Goal: Information Seeking & Learning: Learn about a topic

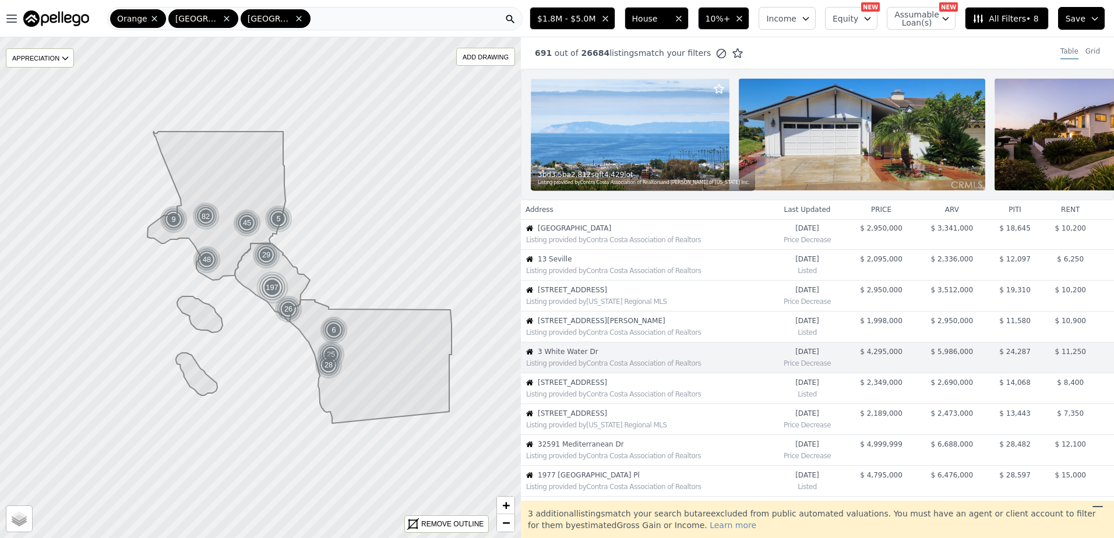
scroll to position [91, 0]
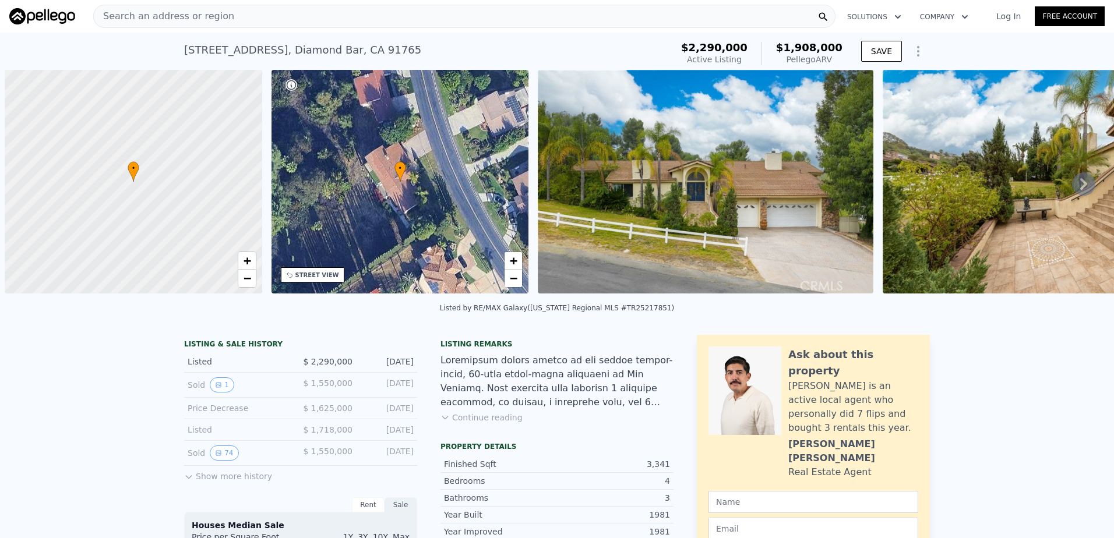
scroll to position [0, 5]
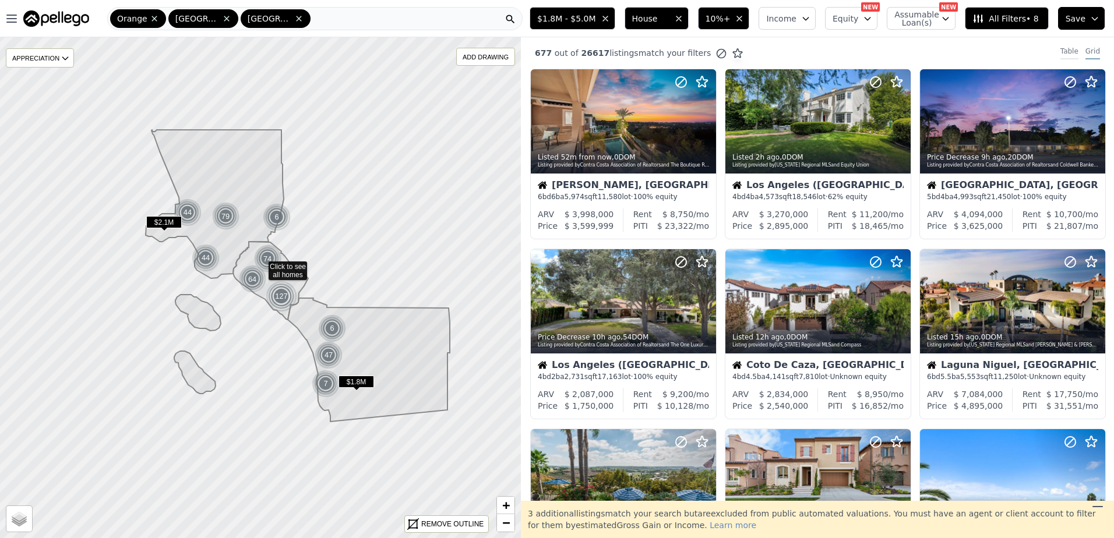
click at [1061, 48] on div "Table" at bounding box center [1069, 53] width 18 height 13
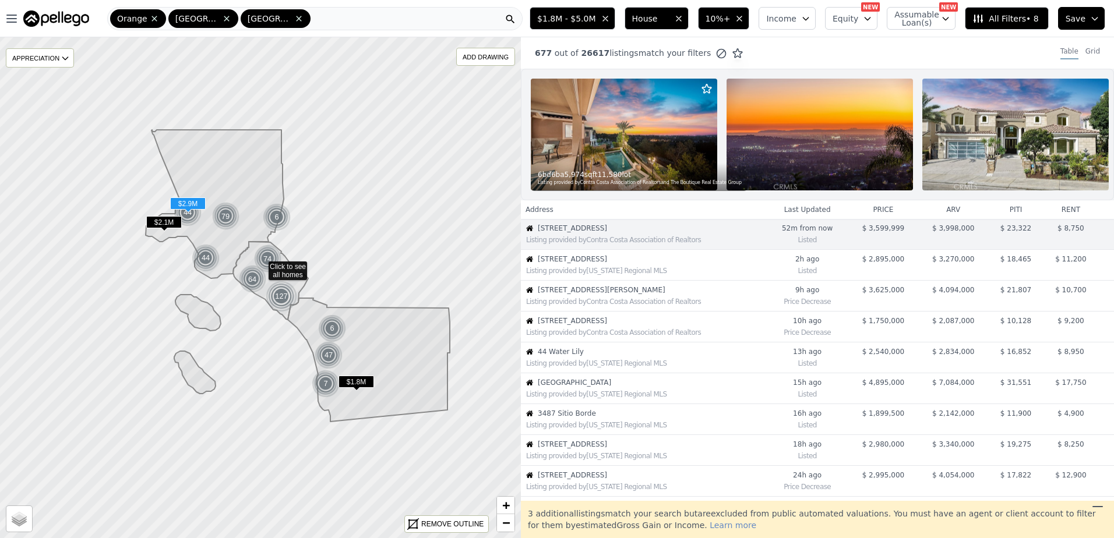
click at [567, 264] on span "5404 Topeka Dr" at bounding box center [652, 259] width 228 height 9
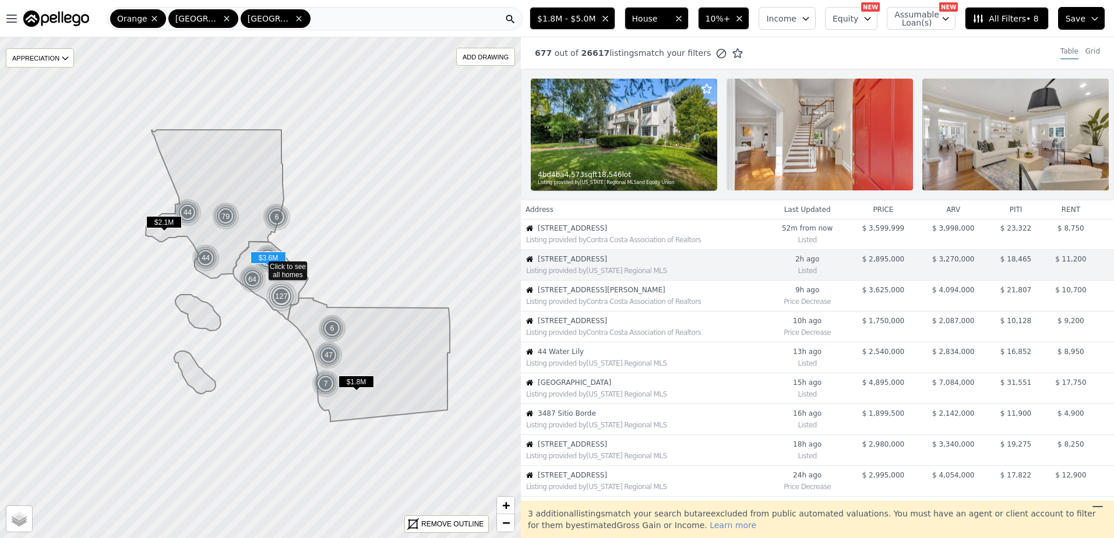
click at [586, 295] on span "12261 Browning Ave" at bounding box center [652, 289] width 228 height 9
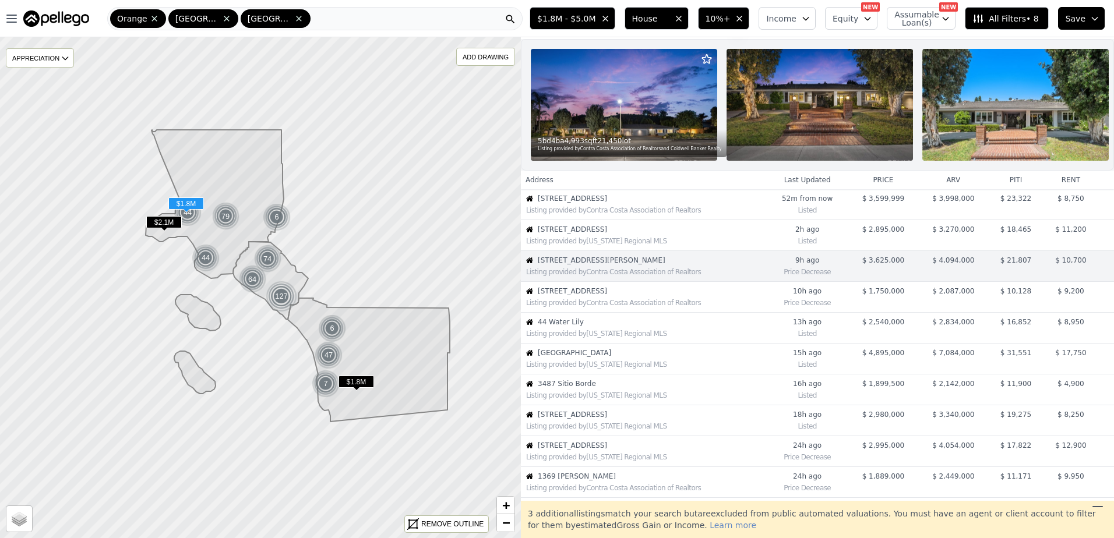
click at [572, 308] on div "Listing provided by Contra Costa Association of Realtors" at bounding box center [645, 302] width 239 height 9
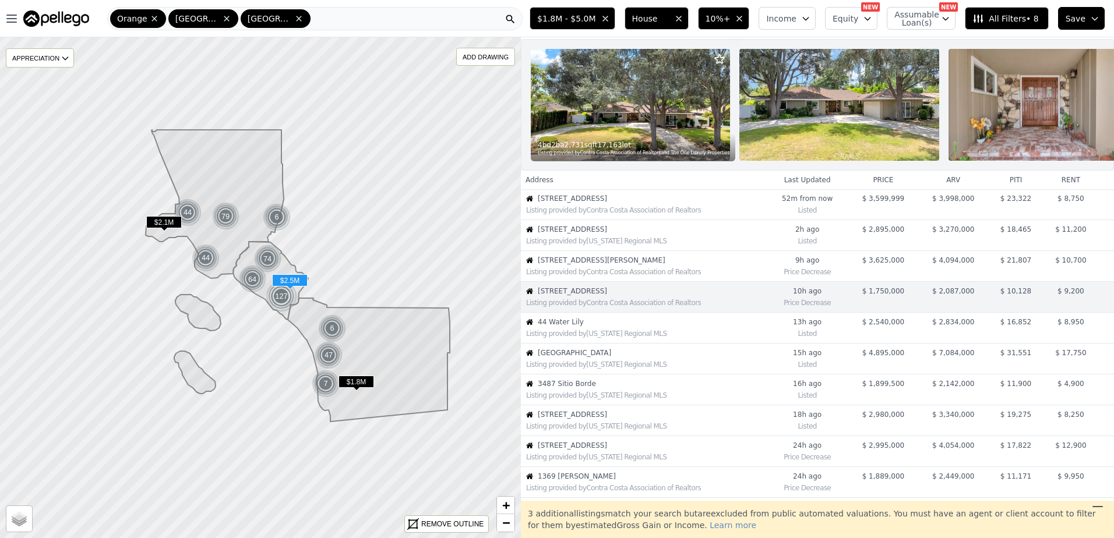
scroll to position [61, 0]
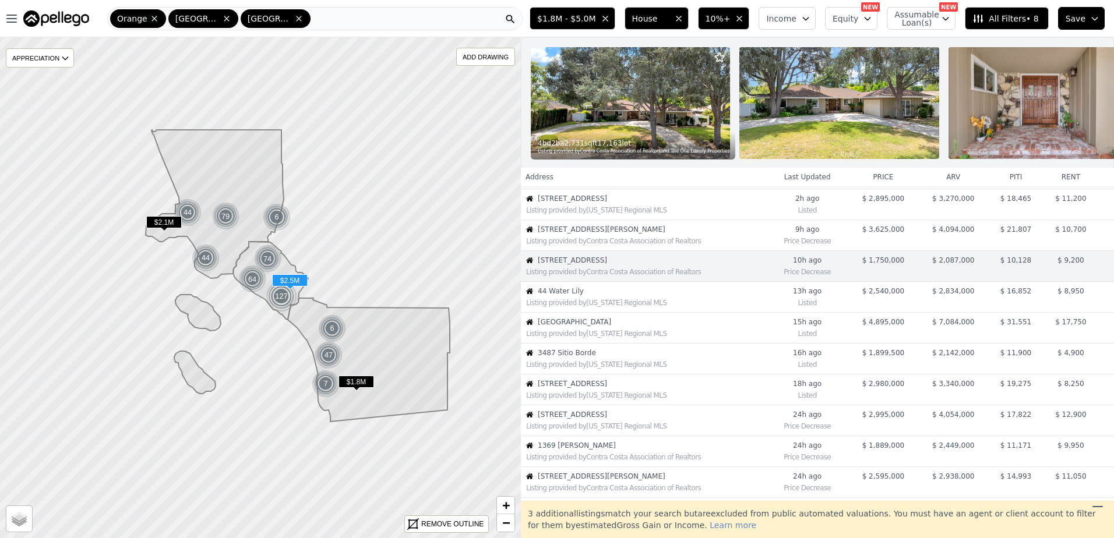
click at [638, 296] on span "44 Water Lily" at bounding box center [652, 291] width 228 height 9
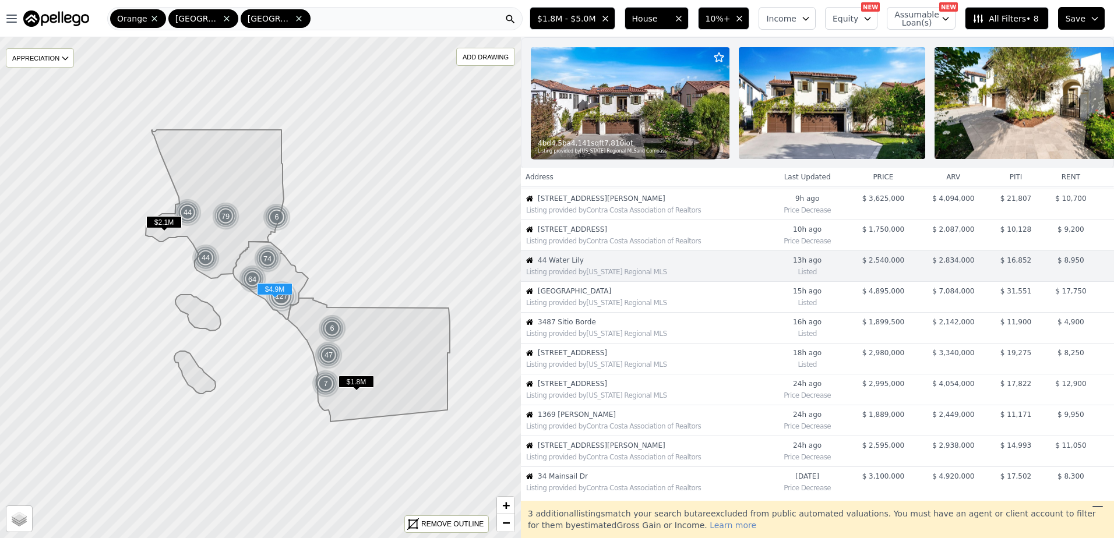
click at [622, 306] on div "Listing provided by California Regional MLS" at bounding box center [643, 302] width 244 height 12
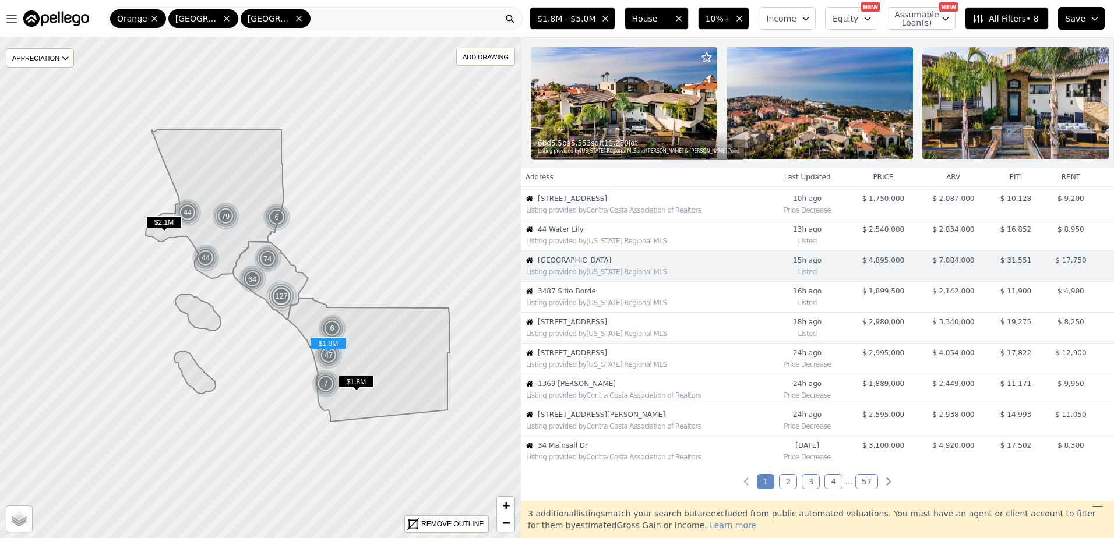
click at [623, 308] on div "Listing provided by California Regional MLS" at bounding box center [645, 302] width 239 height 9
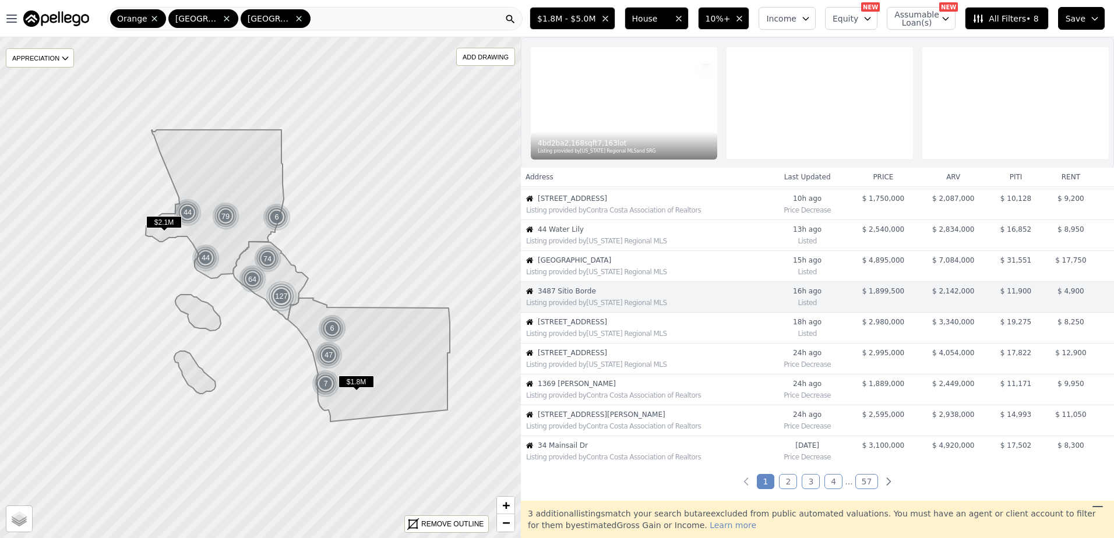
scroll to position [153, 0]
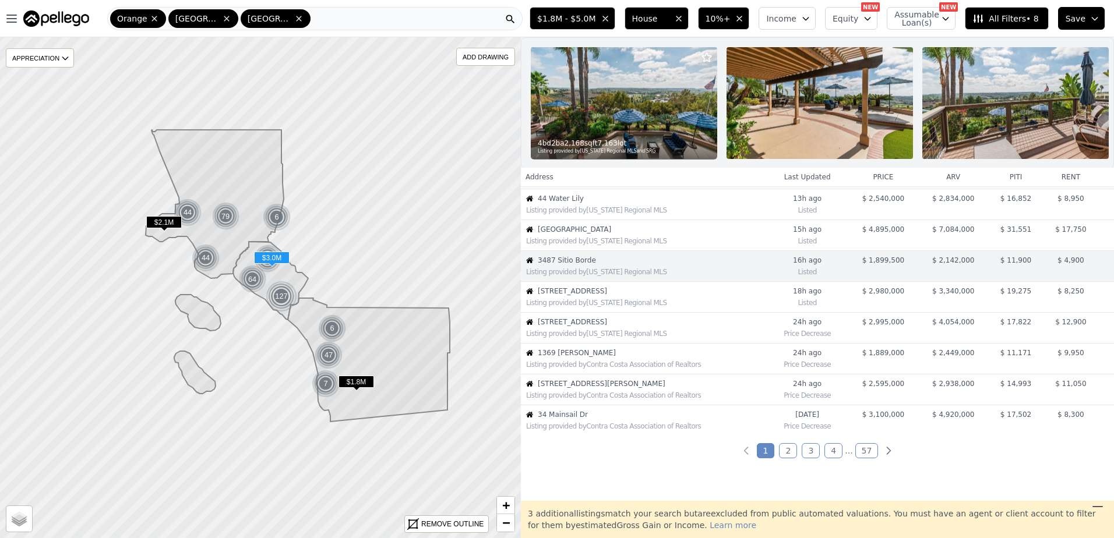
click at [623, 308] on div "Listing provided by California Regional MLS" at bounding box center [645, 302] width 239 height 9
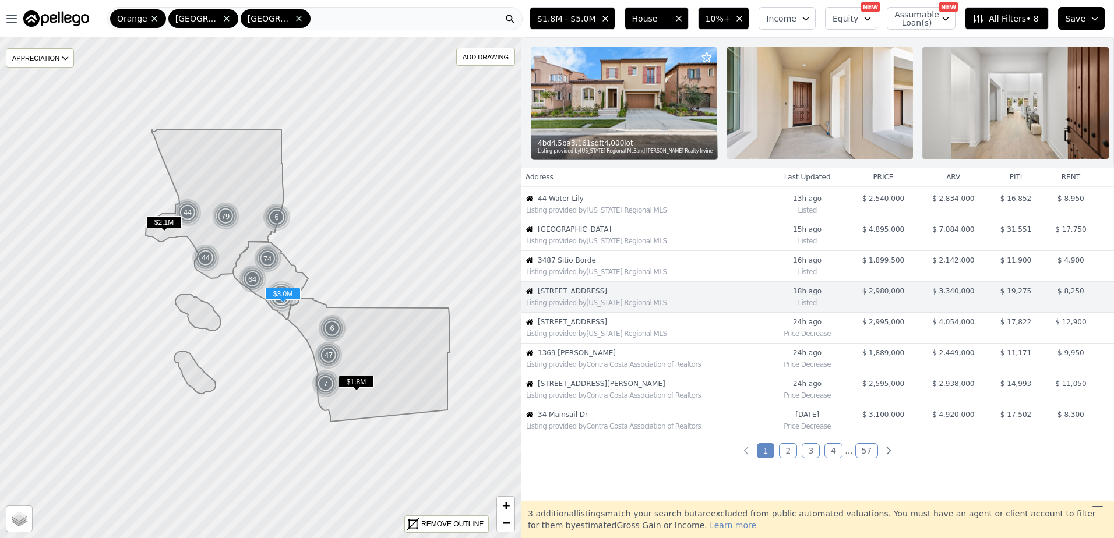
scroll to position [184, 0]
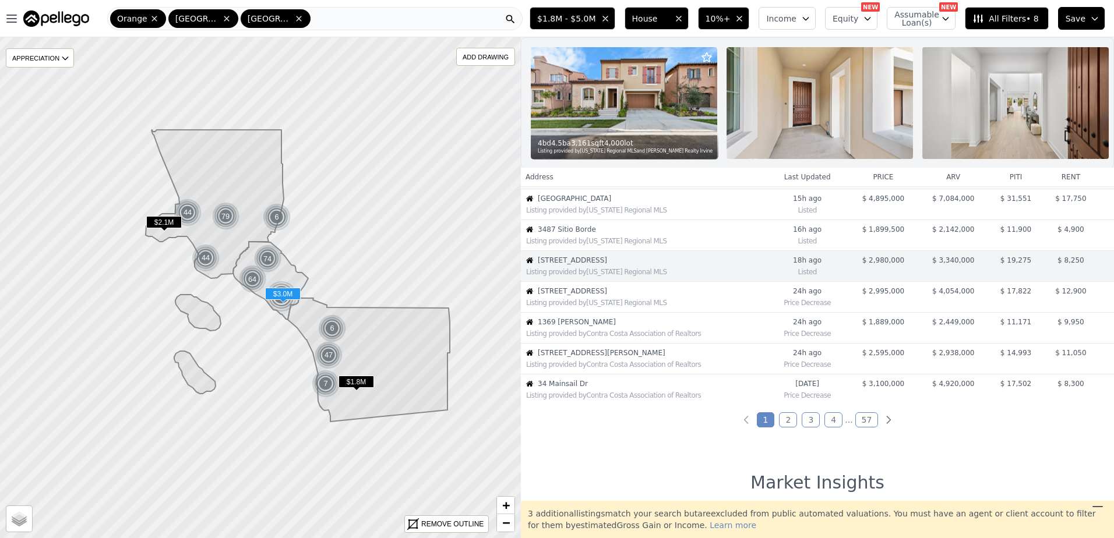
click at [623, 308] on div "Listing provided by California Regional MLS" at bounding box center [645, 302] width 239 height 9
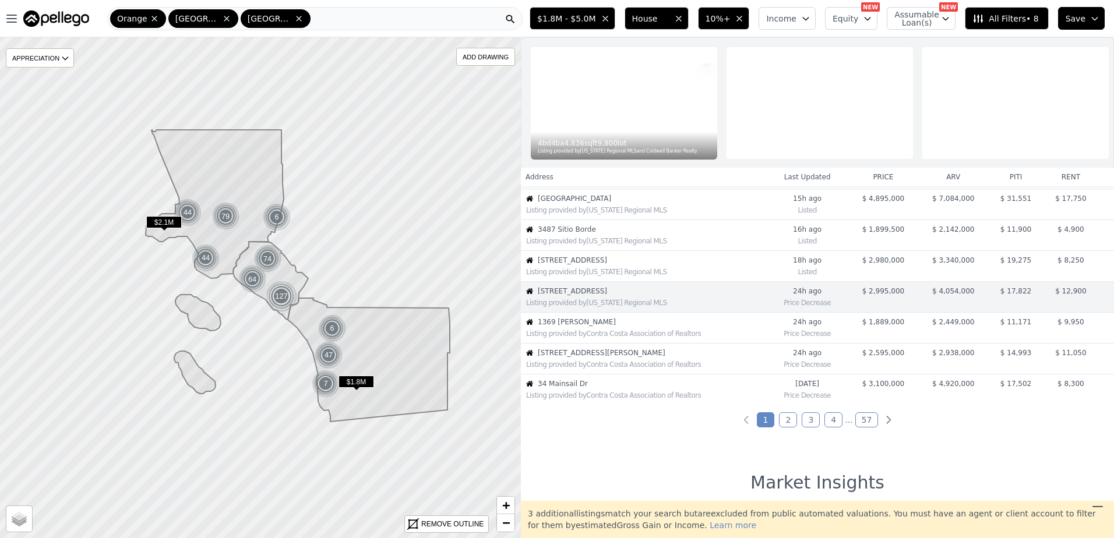
scroll to position [215, 0]
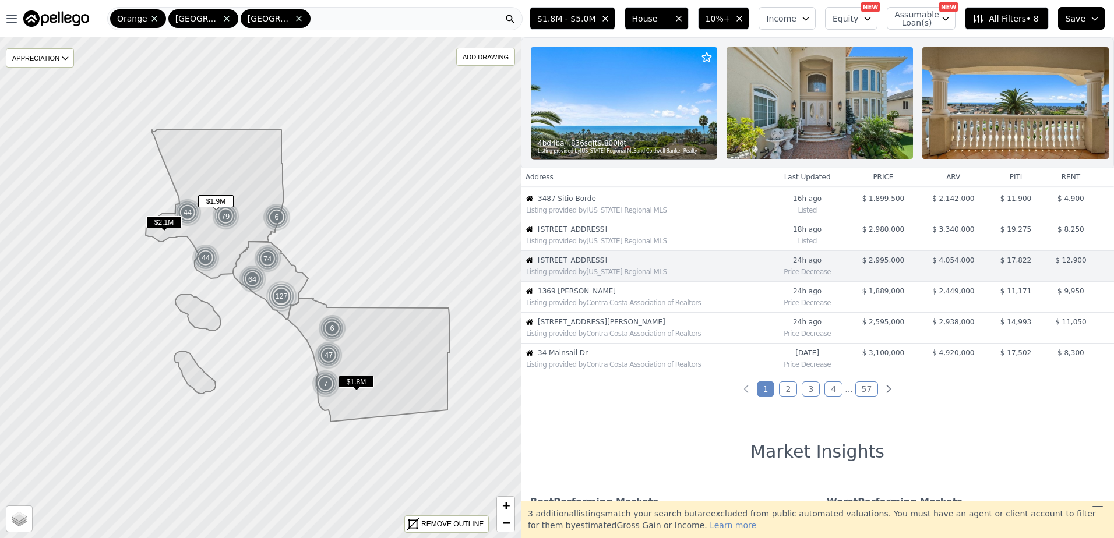
click at [623, 308] on div "Listing provided by Contra Costa Association of Realtors" at bounding box center [645, 302] width 239 height 9
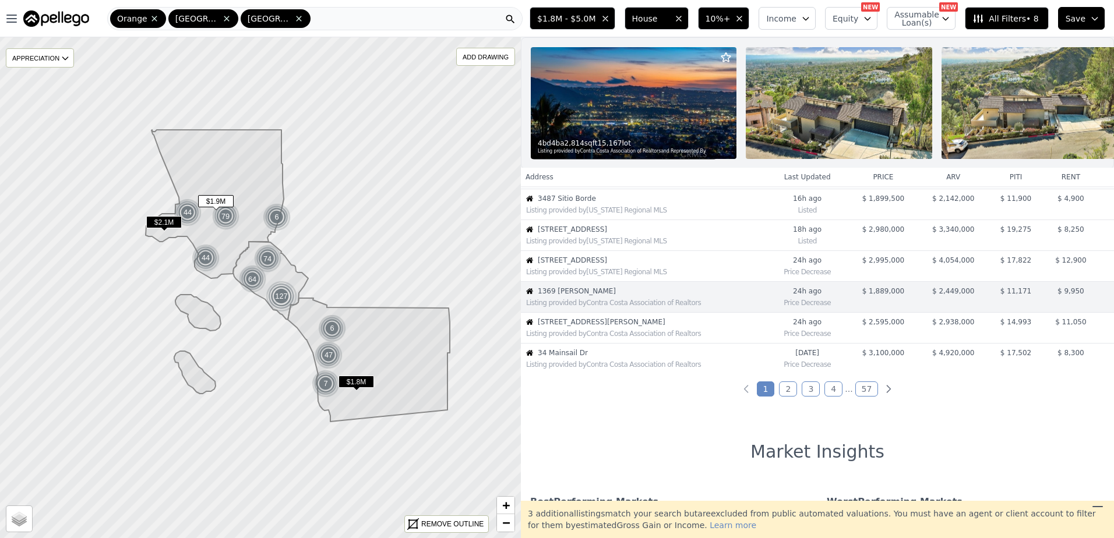
scroll to position [246, 0]
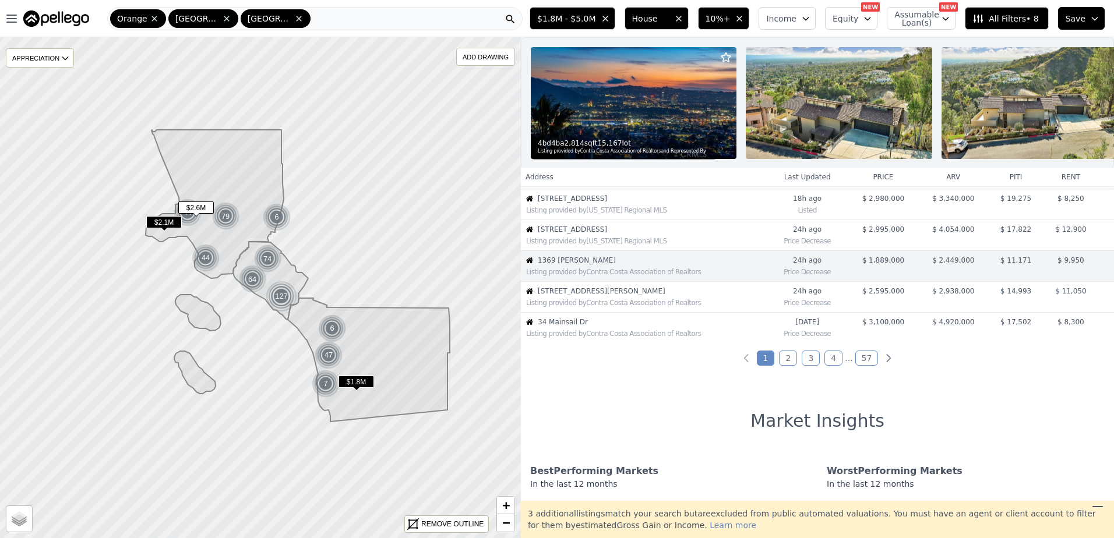
click at [625, 305] on div "Listing provided by Contra Costa Association of Realtors" at bounding box center [643, 302] width 244 height 12
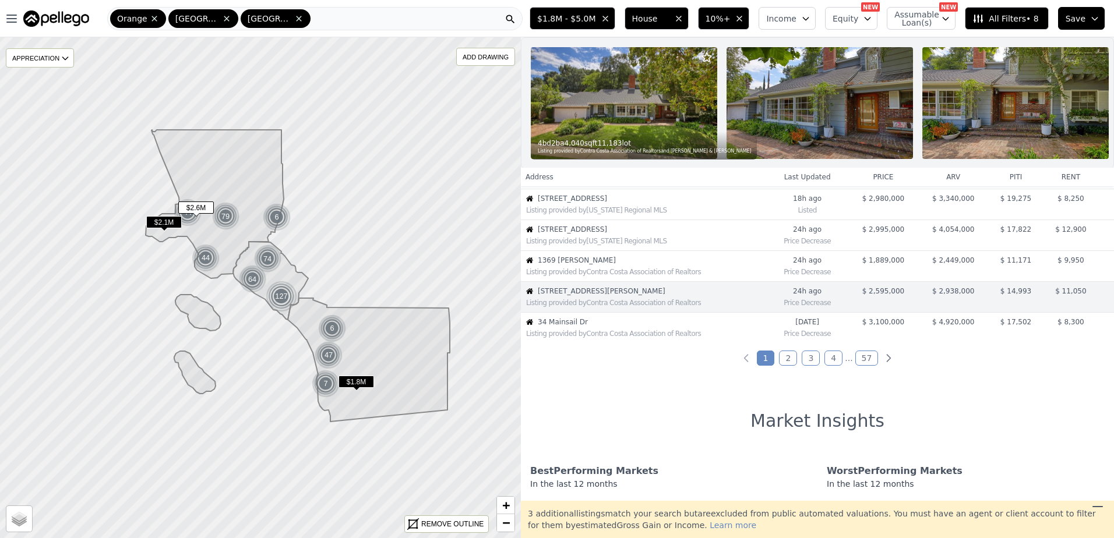
scroll to position [277, 0]
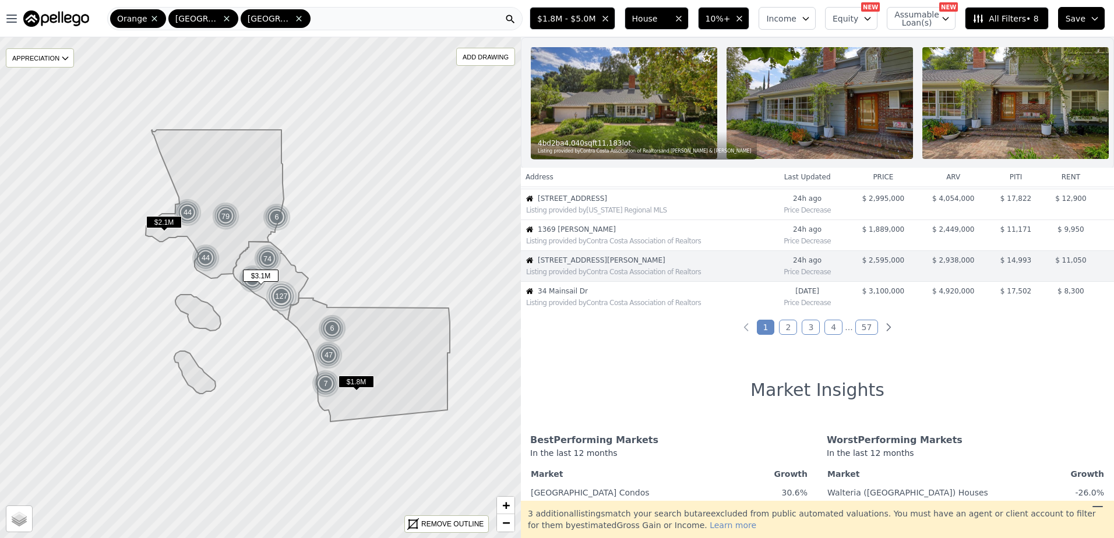
click at [625, 305] on div "Listing provided by Contra Costa Association of Realtors" at bounding box center [643, 302] width 244 height 12
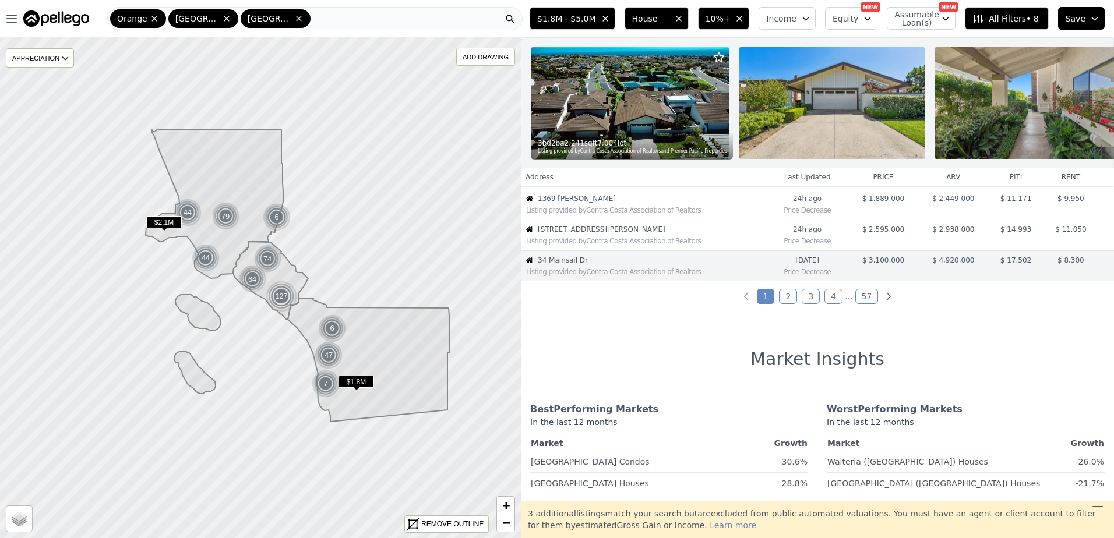
click at [785, 304] on link "2" at bounding box center [788, 296] width 18 height 15
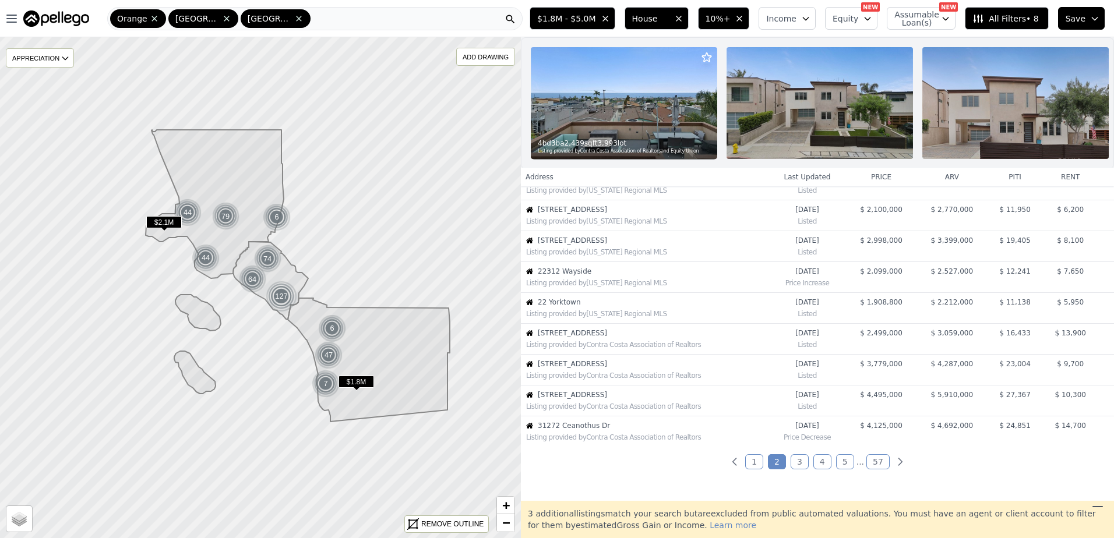
scroll to position [0, 0]
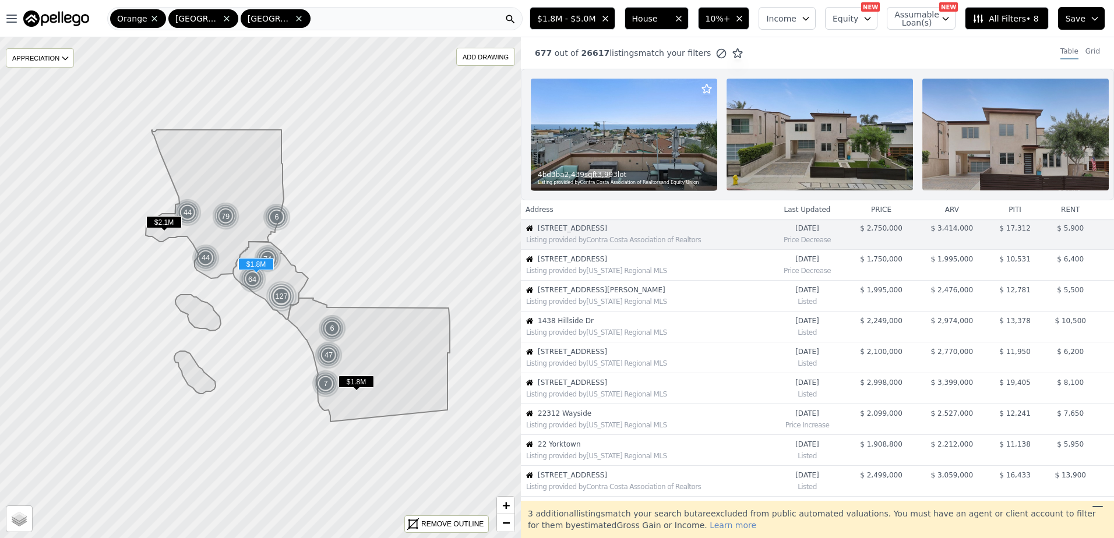
click at [623, 273] on div "Listing provided by California Regional MLS" at bounding box center [644, 270] width 246 height 12
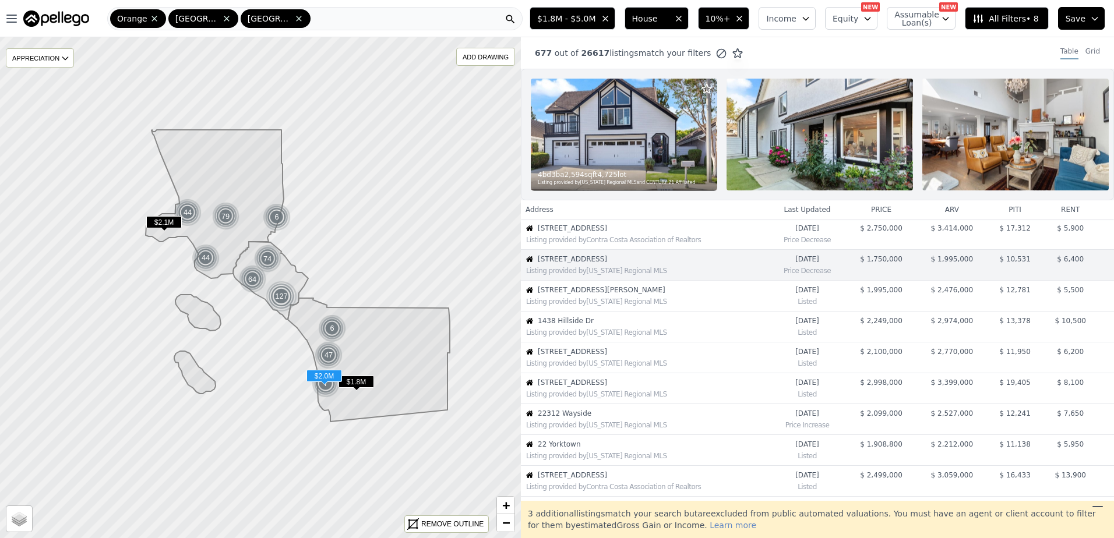
click at [616, 292] on td "5504 Linda Rosa Ave Listing provided by California Regional MLS" at bounding box center [645, 296] width 248 height 31
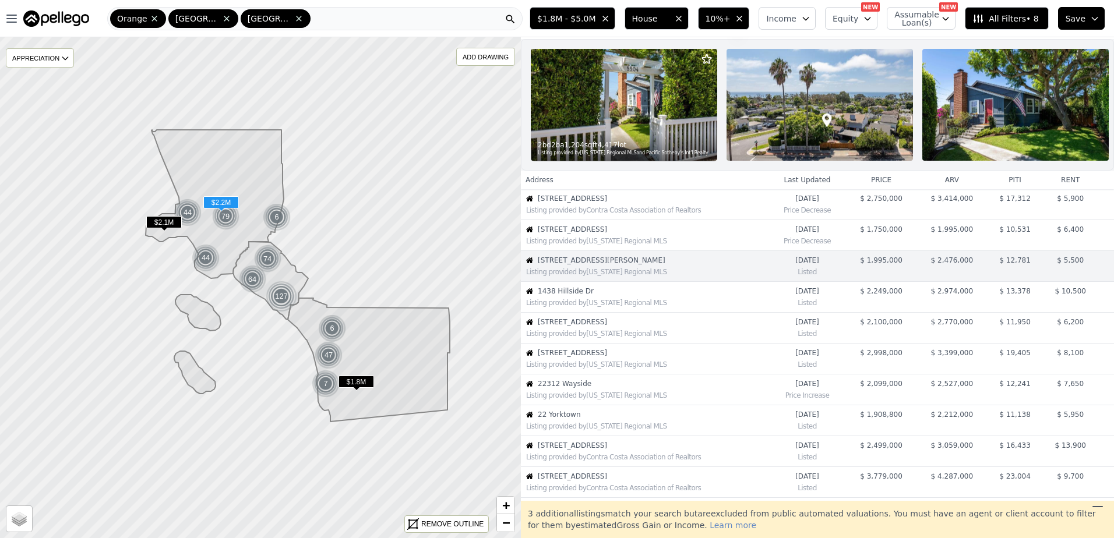
click at [610, 294] on td "1438 Hillside Dr Listing provided by California Regional MLS" at bounding box center [645, 297] width 248 height 31
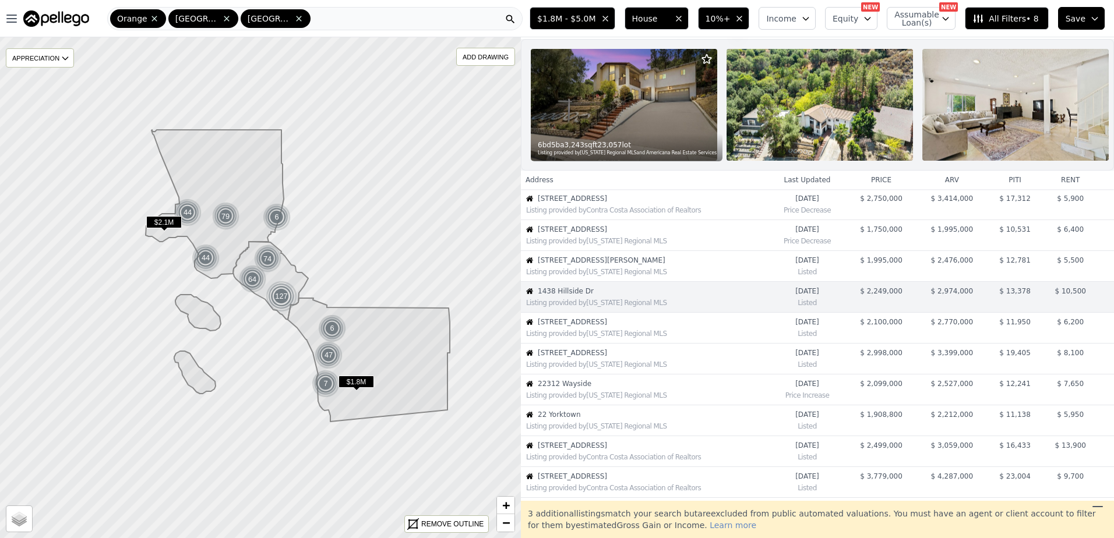
scroll to position [61, 0]
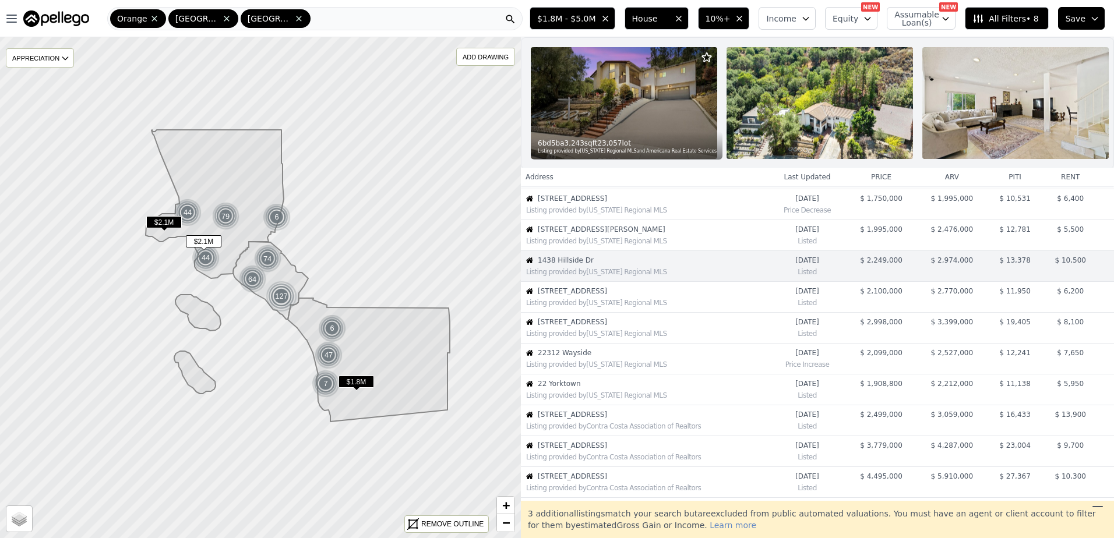
click at [610, 295] on td "725 30th St Listing provided by California Regional MLS" at bounding box center [645, 297] width 248 height 31
